Goal: Find specific page/section: Find specific page/section

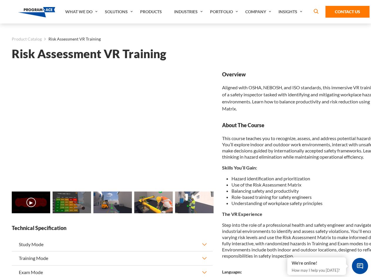
click at [120, 12] on link "Solutions" at bounding box center [119, 12] width 35 height 24
click at [0, 0] on div "AI & Computer Vision Solutions Computer Vision Quality Control AI tools for fas…" at bounding box center [0, 0] width 0 height 0
click at [0, 0] on div "AI & Computer Vision Solutions Virtual Training Solutions Virtual Tour Solution…" at bounding box center [0, 0] width 0 height 0
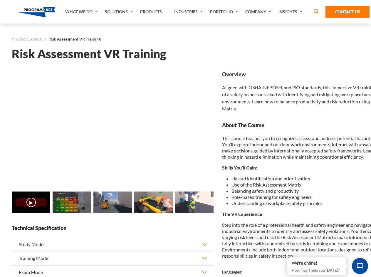
click at [0, 0] on div "AI & Computer Vision Solutions Virtual Training Solutions Virtual Tour Solution…" at bounding box center [0, 0] width 0 height 0
click at [0, 0] on div "AI & Computer Vision Solutions Computer Vision Quality Control AI tools for fas…" at bounding box center [0, 0] width 0 height 0
